Goal: Find specific page/section: Find specific page/section

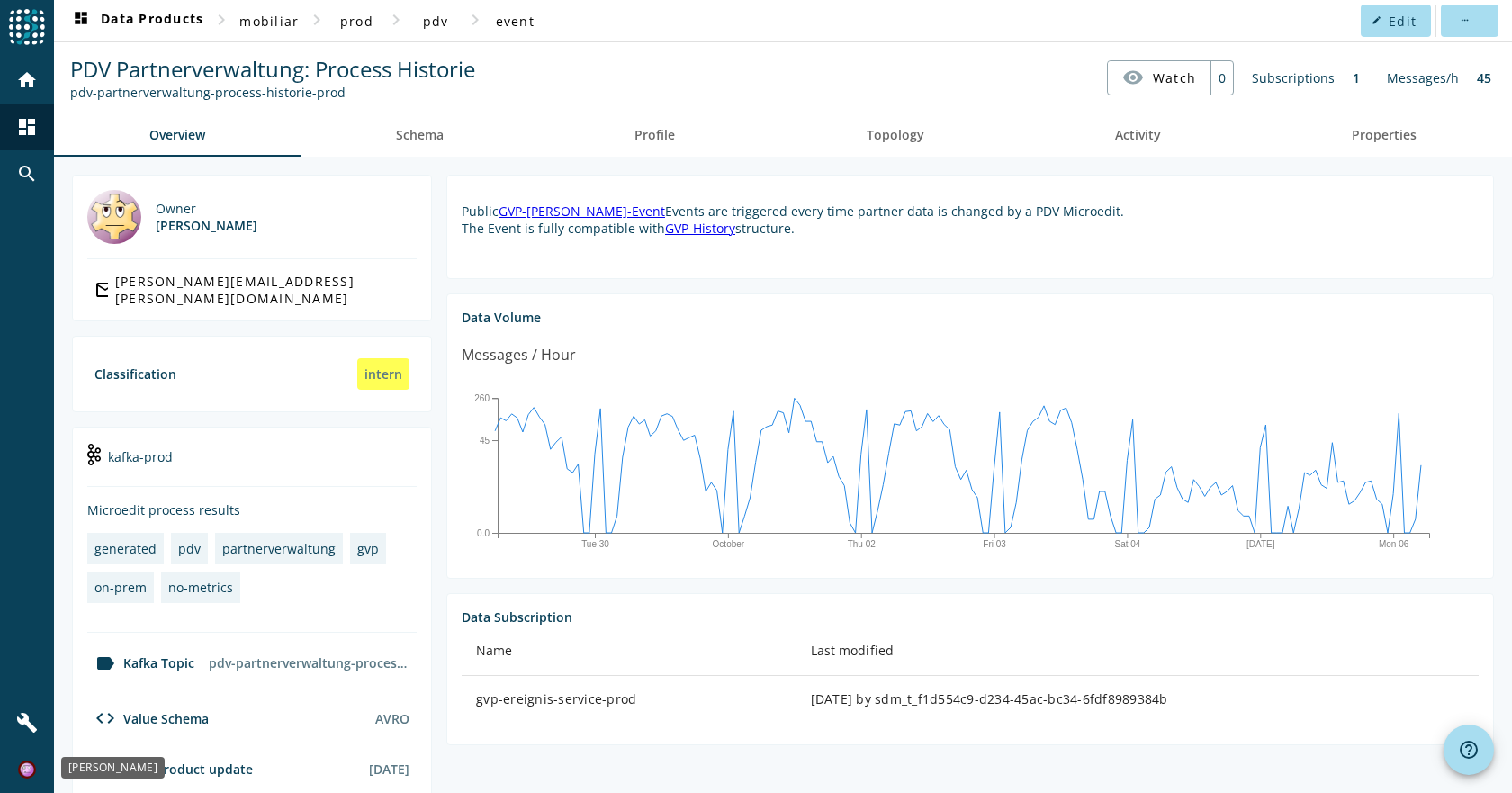
click at [23, 774] on img at bounding box center [26, 769] width 18 height 18
click at [129, 719] on link "My Account" at bounding box center [110, 721] width 84 height 22
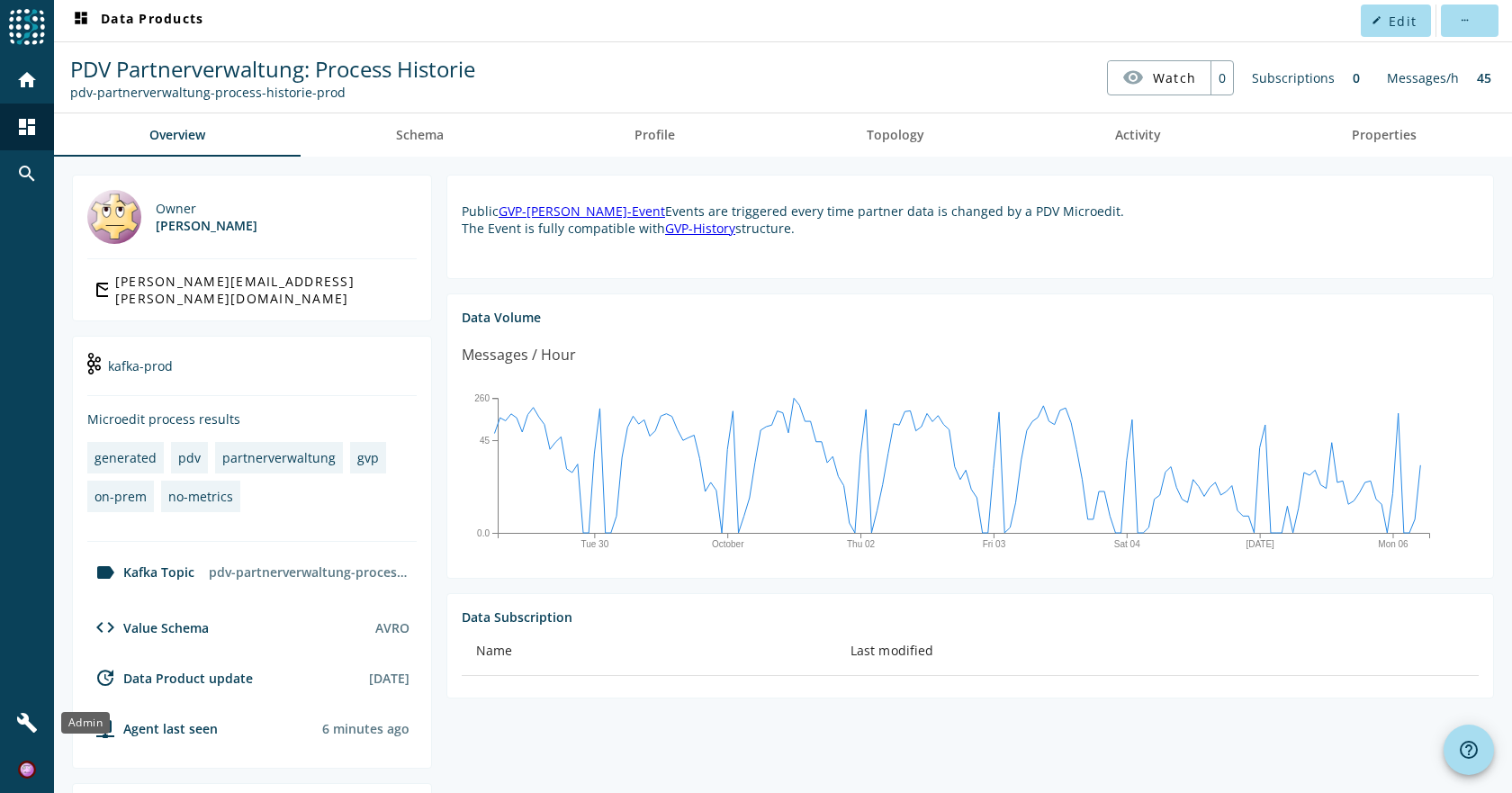
click at [19, 721] on mat-icon "build" at bounding box center [26, 723] width 22 height 22
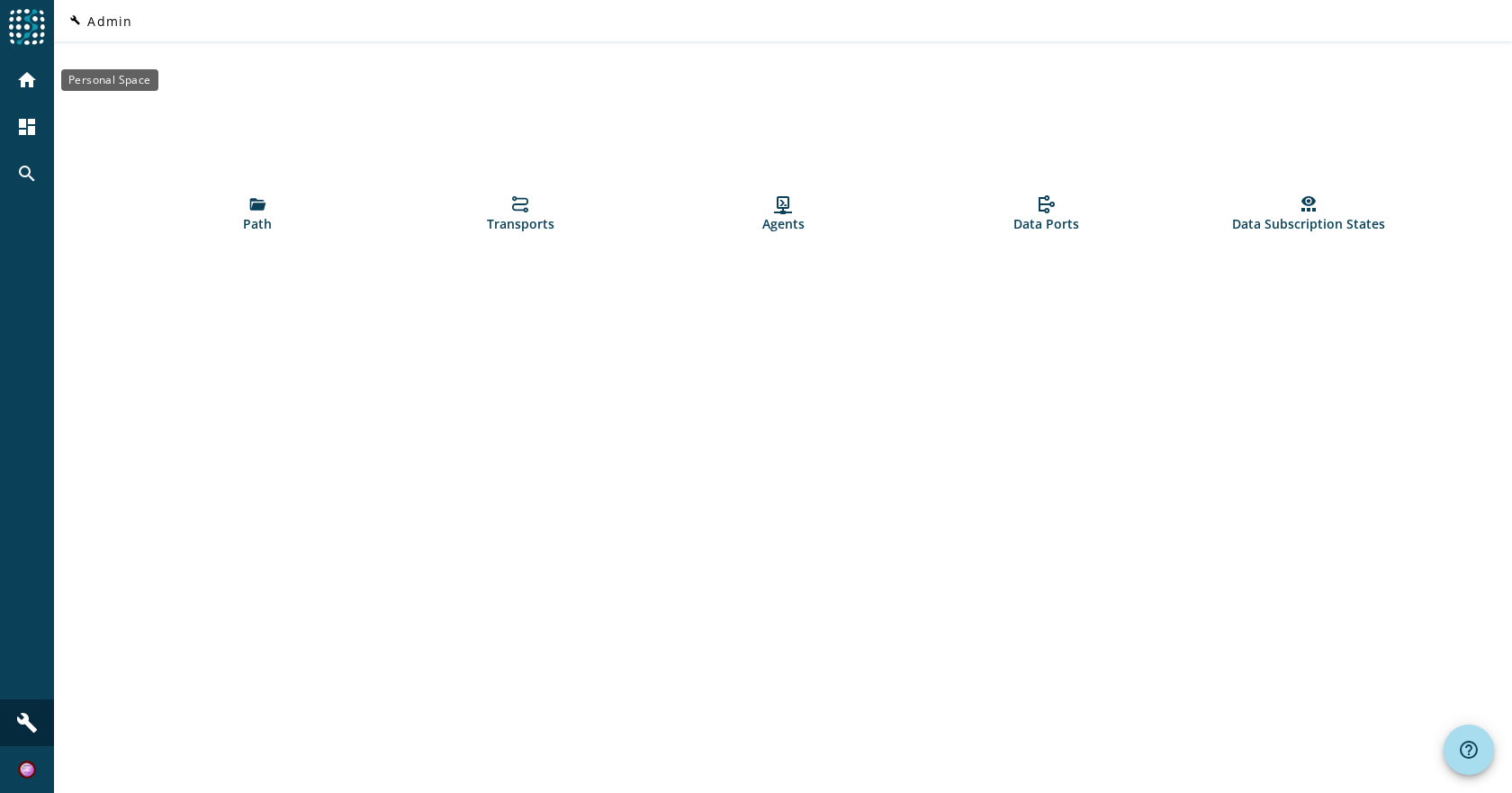
click at [38, 83] on div "home" at bounding box center [27, 80] width 47 height 47
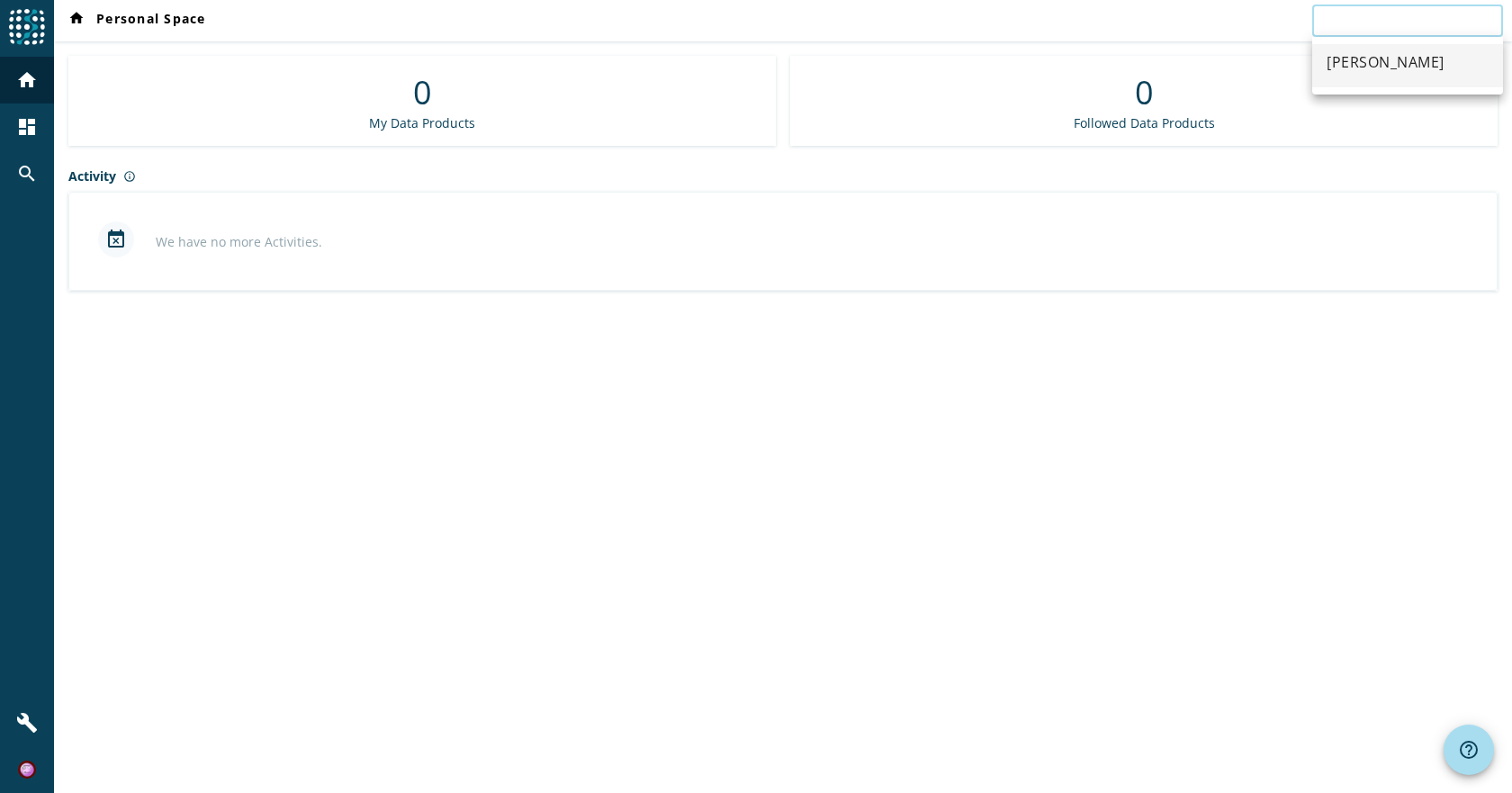
click at [1396, 21] on input "text" at bounding box center [1408, 21] width 162 height 22
click at [1388, 69] on div "[PERSON_NAME]" at bounding box center [1386, 62] width 118 height 22
type input "[PERSON_NAME]"
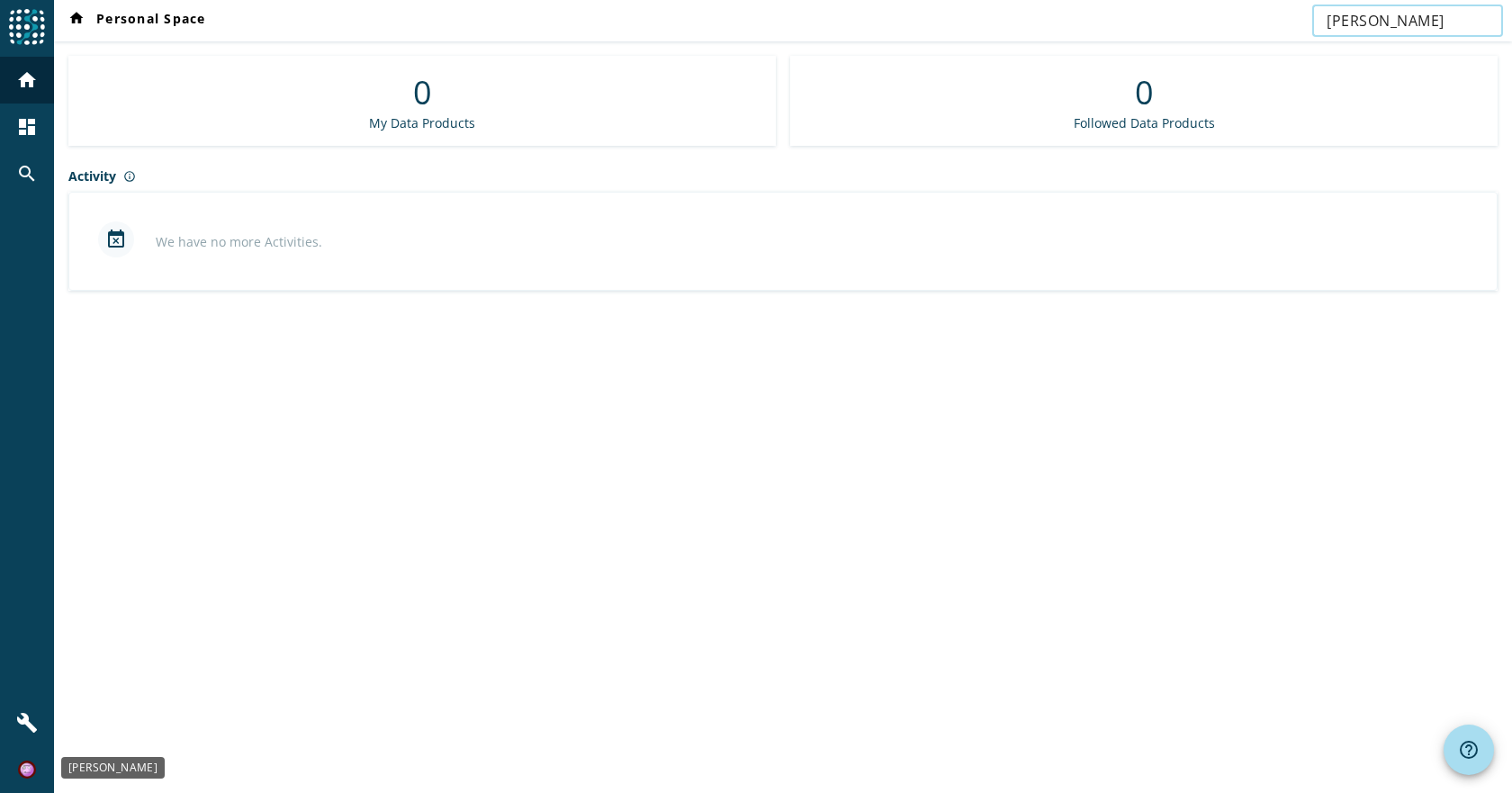
click at [34, 760] on div at bounding box center [27, 770] width 47 height 47
click at [145, 719] on link "My Account" at bounding box center [110, 721] width 84 height 22
